Goal: Answer question/provide support

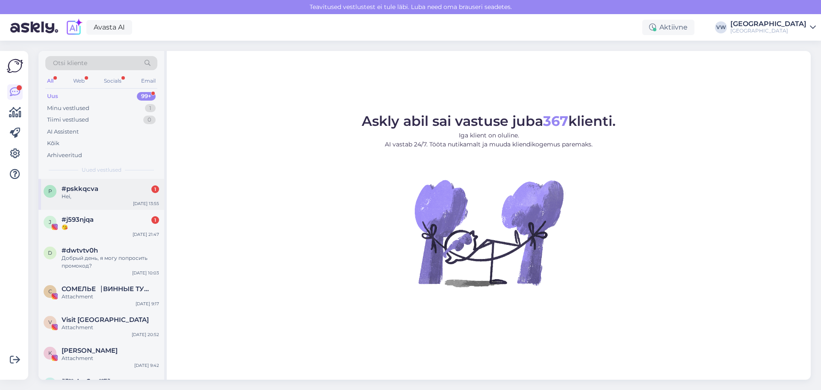
click at [100, 203] on div "p #pskkqcva 1 Hei, [DATE] 13:55" at bounding box center [101, 194] width 126 height 31
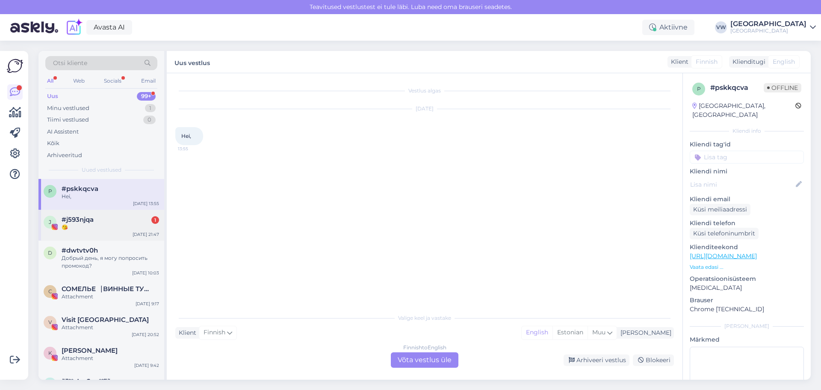
click at [103, 224] on div "😘" at bounding box center [110, 227] width 97 height 8
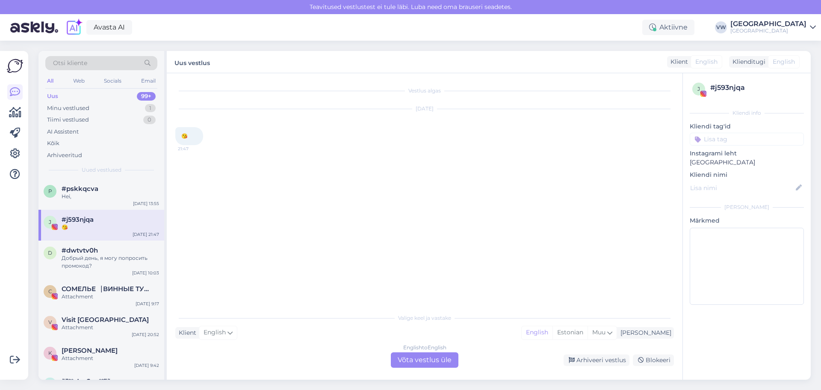
click at [103, 210] on div "j #j593njqa 😘 [DATE] 21:47" at bounding box center [101, 225] width 126 height 31
click at [107, 188] on div "#pskkqcva" at bounding box center [110, 189] width 97 height 8
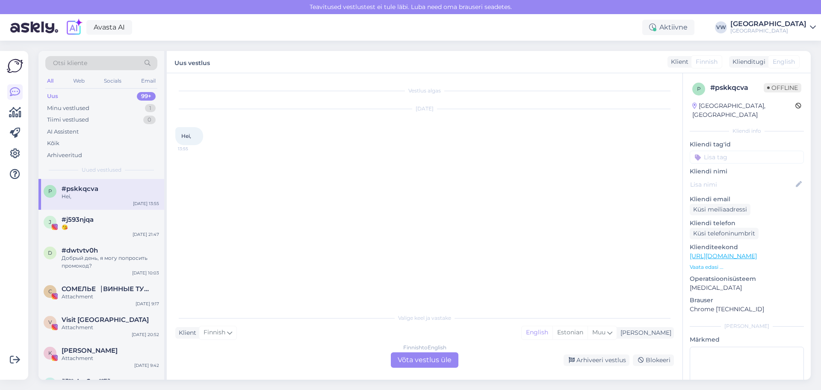
click at [412, 361] on div "Finnish to English Võta vestlus üle" at bounding box center [425, 359] width 68 height 15
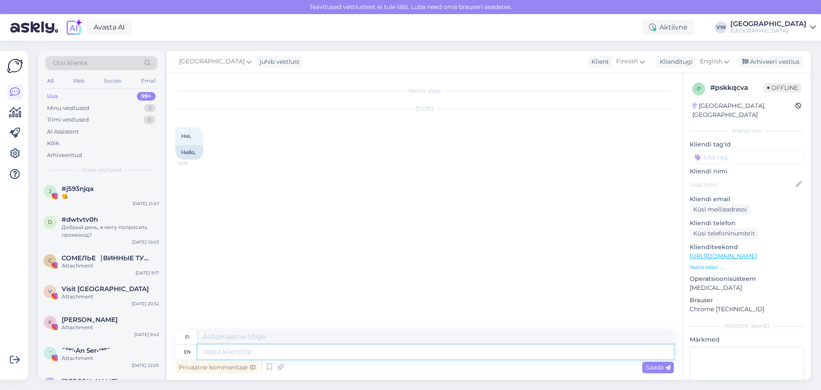
click at [360, 347] on textarea at bounding box center [436, 351] width 476 height 15
type textarea "h"
type textarea "Hello!"
type textarea "Hei!"
type textarea "Hello! How"
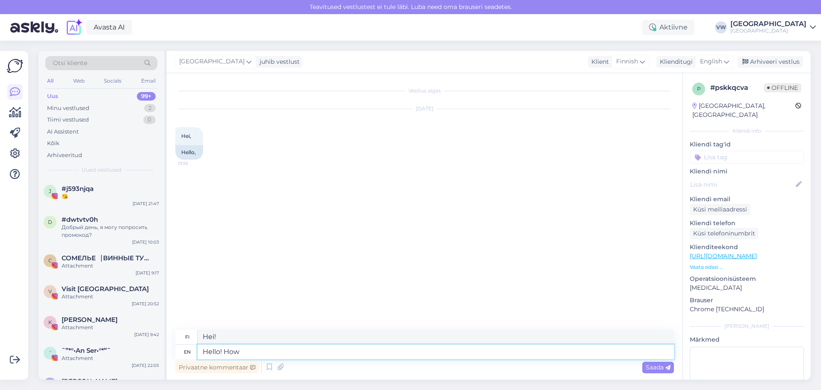
type textarea "Hei! Miten"
type textarea "Hello! How can I he"
type textarea "Hei! Kuinka voin"
type textarea "Hello! How can I help"
type textarea "Hei! Kuinka voin auttaa"
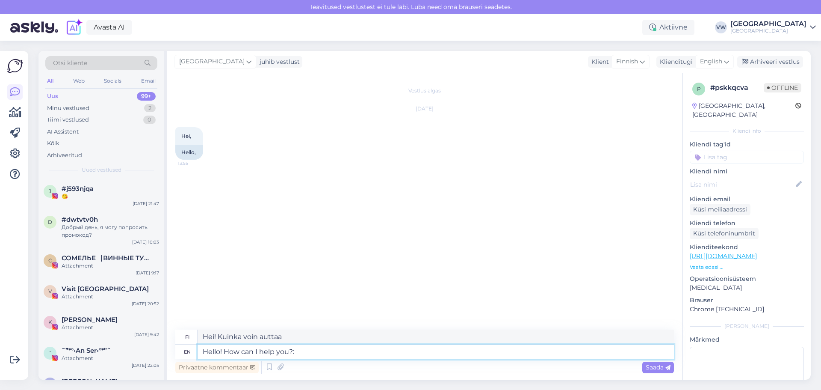
type textarea "Hello! How can I help you?:)"
type textarea "Hei! Miten voin auttaa? :)"
